Goal: Transaction & Acquisition: Download file/media

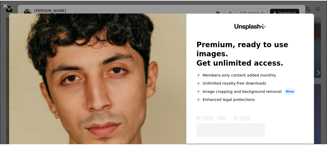
scroll to position [26, 0]
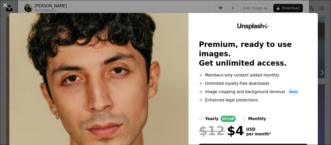
click at [5, 4] on button "An X shape" at bounding box center [5, 5] width 6 height 6
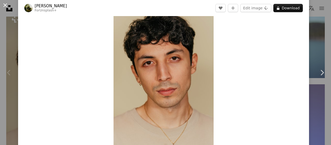
click at [5, 3] on button "An X shape" at bounding box center [5, 5] width 6 height 6
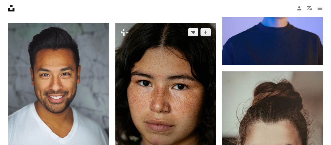
scroll to position [233, 0]
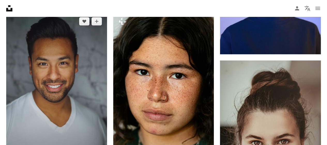
click at [66, 91] on img at bounding box center [56, 87] width 101 height 151
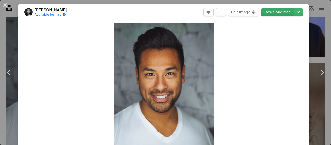
click at [277, 14] on link "Download free" at bounding box center [277, 12] width 33 height 8
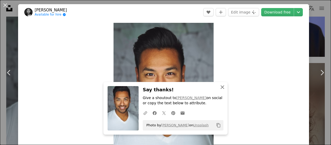
click at [220, 87] on icon "An X shape" at bounding box center [223, 87] width 6 height 6
